Goal: Information Seeking & Learning: Learn about a topic

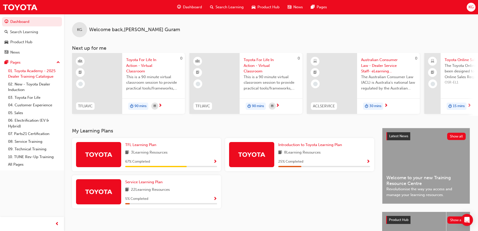
click at [31, 72] on link "01. Toyota Academy - 2025 Dealer Training Catalogue" at bounding box center [34, 73] width 56 height 13
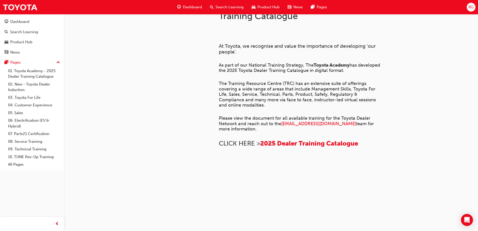
scroll to position [166, 0]
click at [304, 139] on span "2025 Dealer Training Catalogue" at bounding box center [309, 143] width 98 height 8
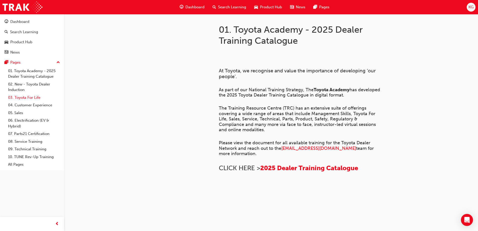
click at [30, 97] on link "03. Toyota For Life" at bounding box center [34, 98] width 56 height 8
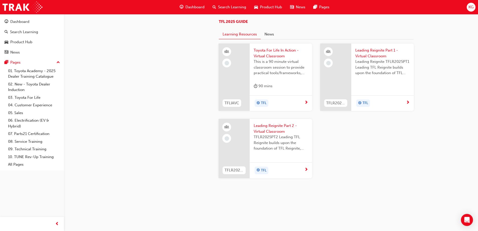
scroll to position [531, 0]
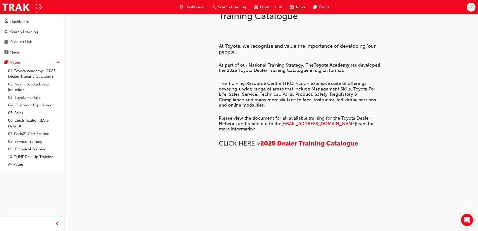
scroll to position [341, 0]
click at [19, 148] on link "09. Technical Training" at bounding box center [34, 149] width 56 height 8
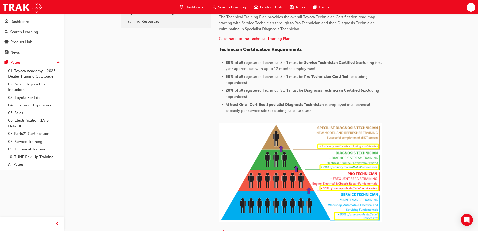
scroll to position [98, 0]
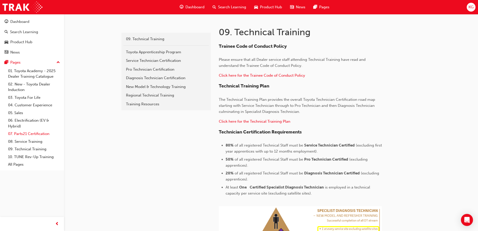
click at [38, 132] on link "07. Parts21 Certification" at bounding box center [34, 134] width 56 height 8
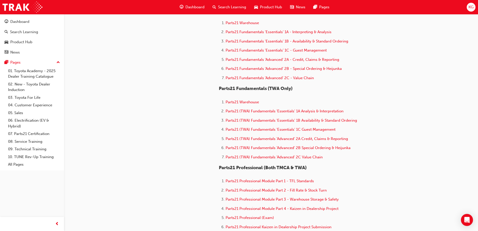
scroll to position [201, 0]
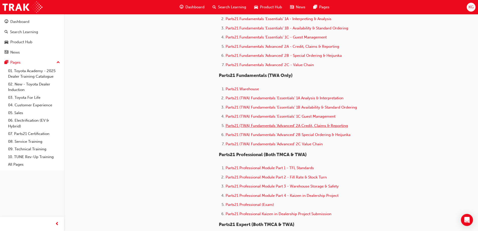
click at [318, 124] on span "Parts21 (TWA) Fundamentals 'Advanced' 2A Credit, Claims & Reporting" at bounding box center [287, 125] width 122 height 5
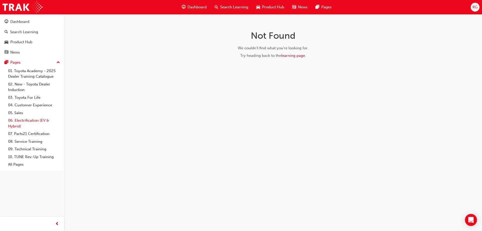
click at [23, 121] on link "06. Electrification (EV & Hybrid)" at bounding box center [34, 122] width 56 height 13
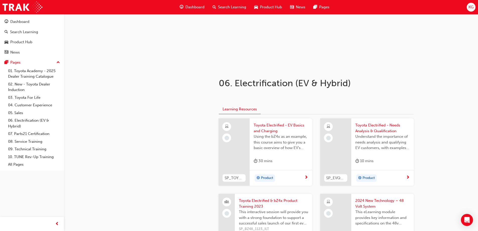
scroll to position [100, 0]
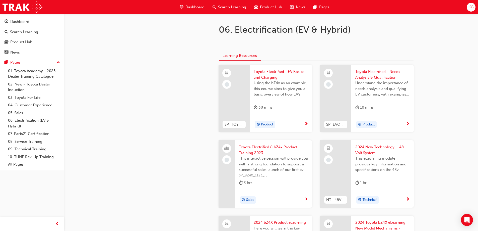
click at [307, 123] on span "next-icon" at bounding box center [306, 124] width 4 height 5
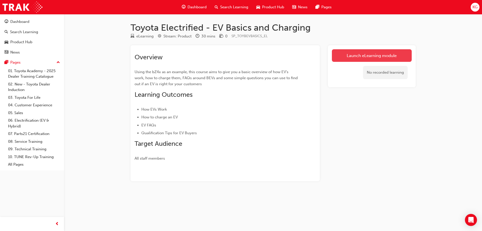
click at [355, 55] on link "Launch eLearning module" at bounding box center [372, 55] width 80 height 13
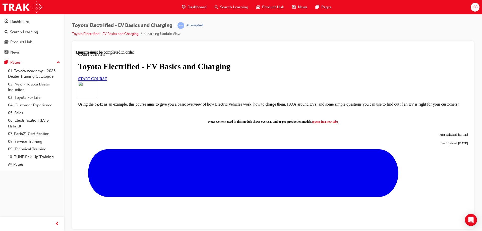
scroll to position [191, 0]
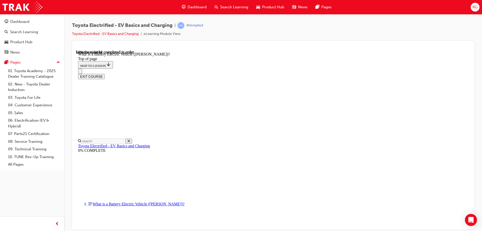
scroll to position [517, 0]
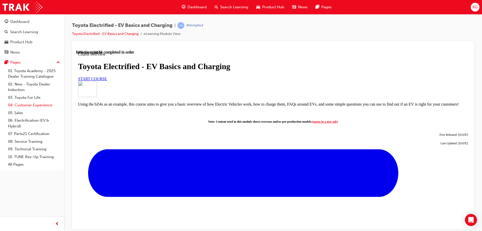
click at [39, 104] on link "04. Customer Experience" at bounding box center [34, 105] width 56 height 8
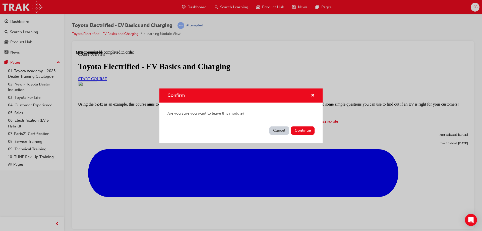
click at [278, 129] on button "Cancel" at bounding box center [279, 130] width 20 height 8
click at [302, 131] on button "Continue" at bounding box center [303, 130] width 24 height 8
